Goal: Task Accomplishment & Management: Manage account settings

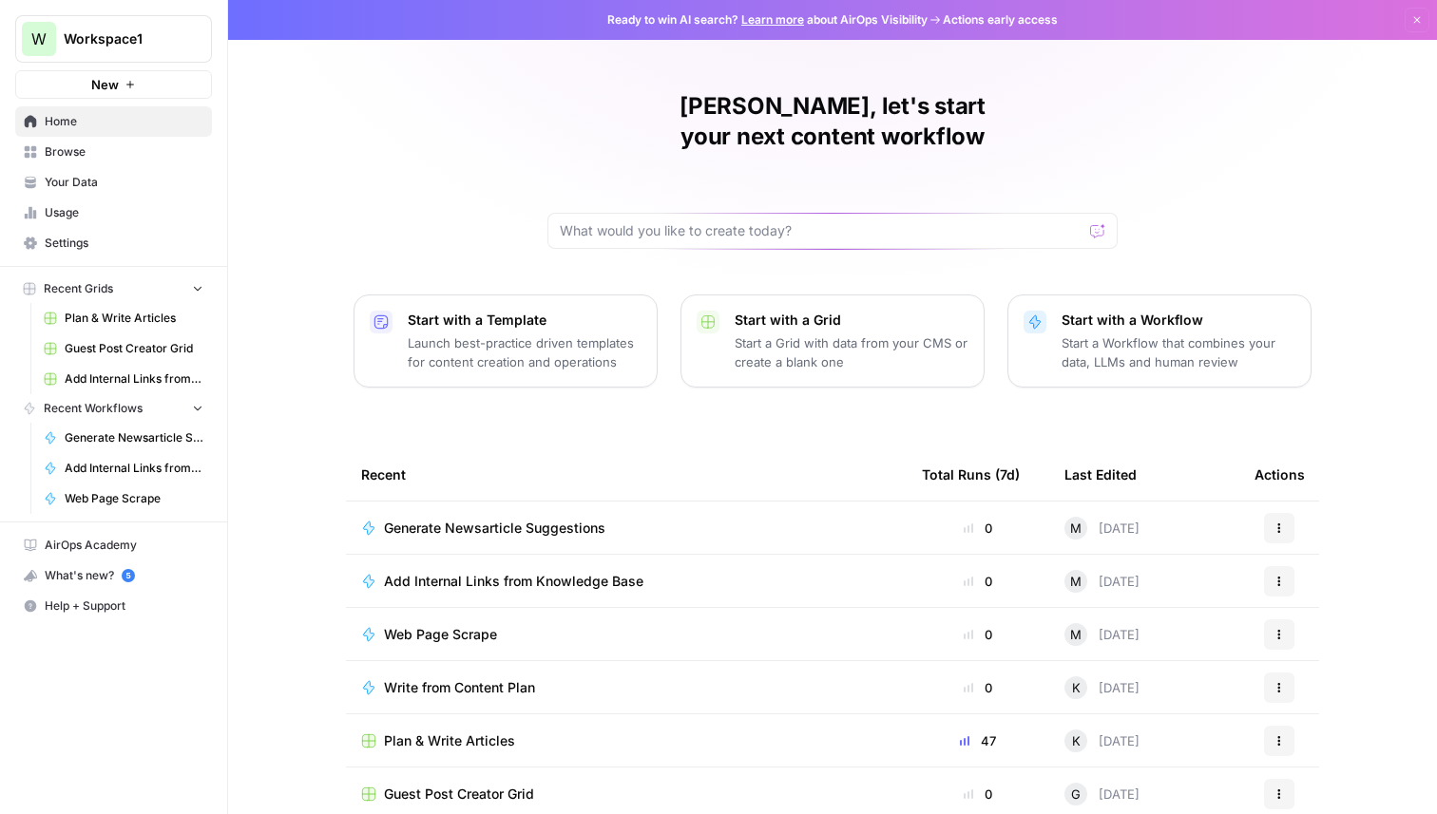
click at [198, 37] on icon "Workspace: Workspace1" at bounding box center [195, 38] width 19 height 19
click at [119, 189] on span "Create Workspace" at bounding box center [178, 187] width 260 height 19
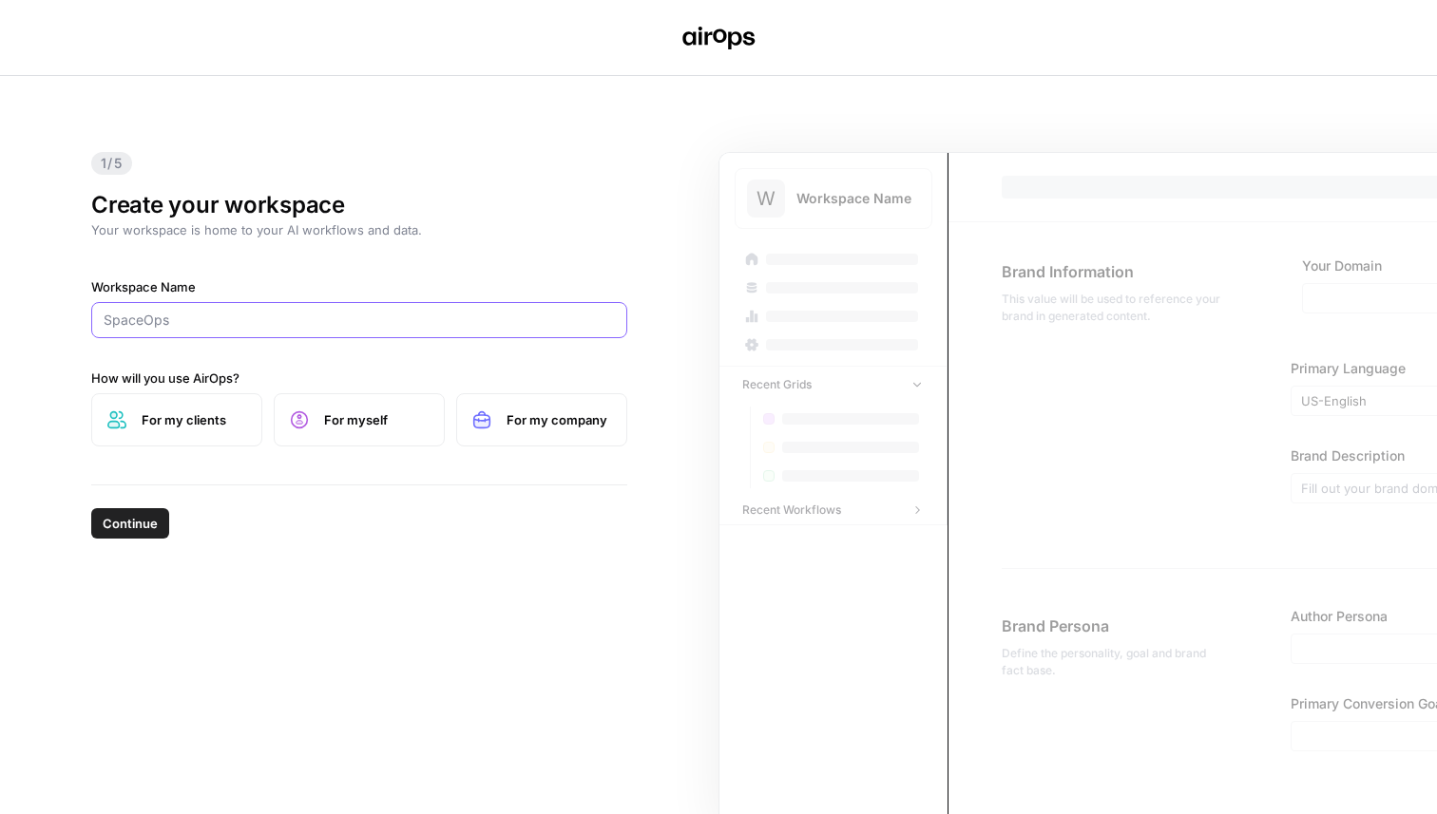
click at [319, 315] on input "Workspace Name" at bounding box center [359, 320] width 511 height 19
type input "Product Market Fit"
click at [504, 414] on label "For my company" at bounding box center [541, 419] width 171 height 53
click at [384, 406] on label "For myself" at bounding box center [359, 419] width 171 height 53
click at [150, 518] on span "Continue" at bounding box center [130, 523] width 55 height 19
